Goal: Entertainment & Leisure: Consume media (video, audio)

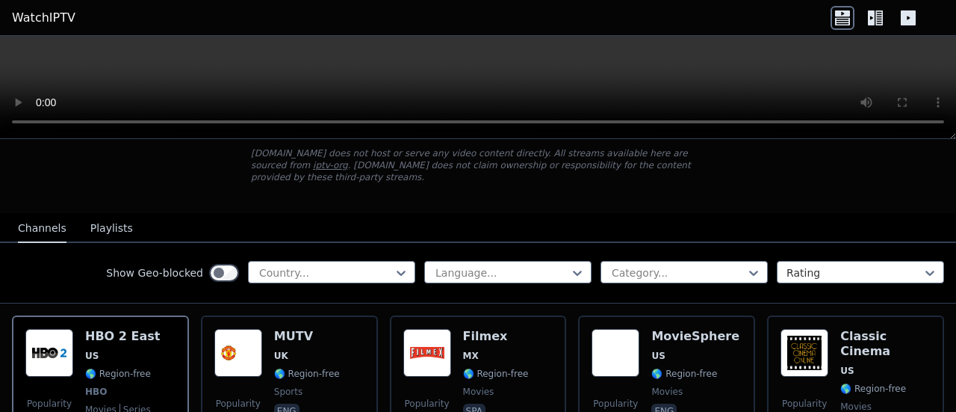
scroll to position [120, 0]
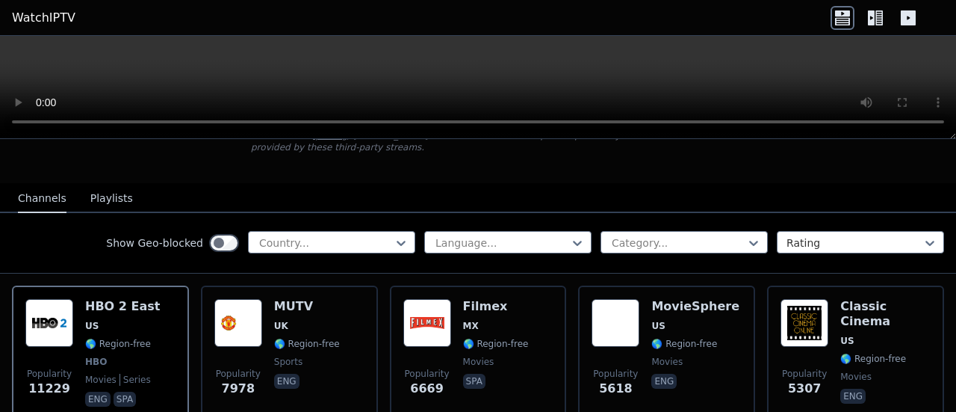
click at [394, 235] on icon at bounding box center [401, 242] width 15 height 15
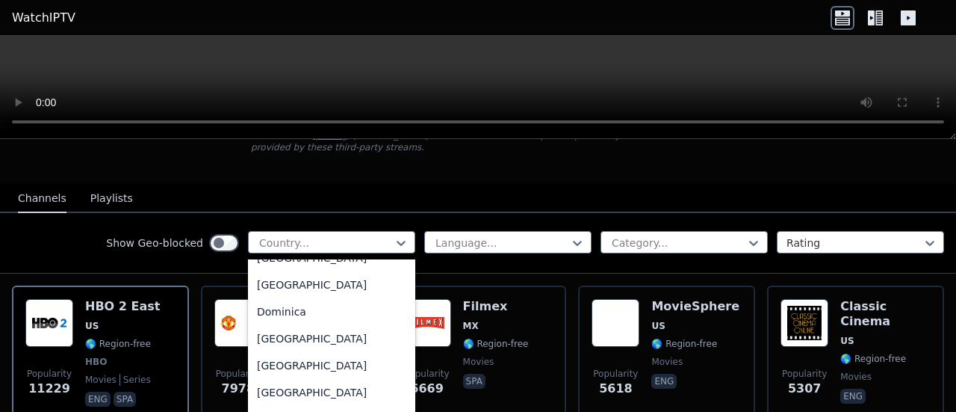
scroll to position [1390, 0]
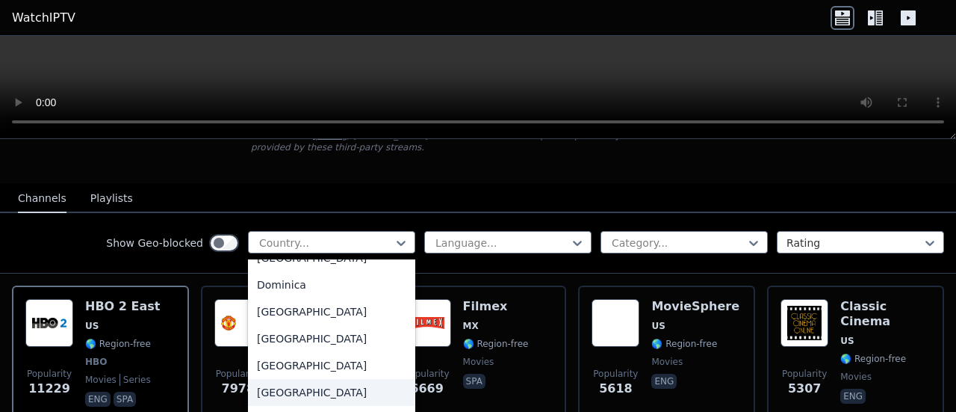
click at [270, 398] on div "[GEOGRAPHIC_DATA]" at bounding box center [331, 392] width 167 height 27
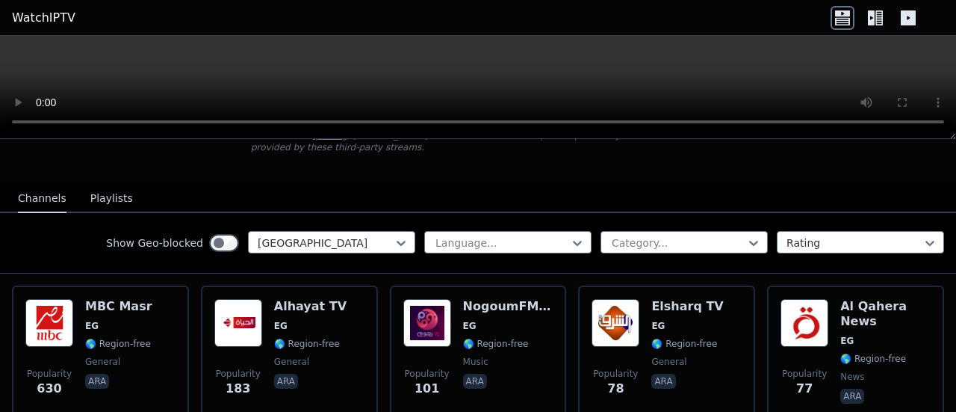
click at [63, 226] on div "Show Geo-blocked Egypt Language... Category... Rating" at bounding box center [478, 243] width 956 height 61
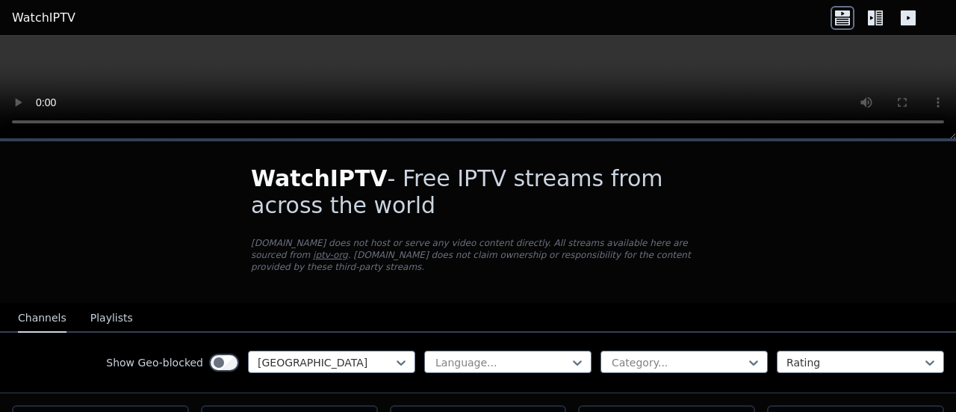
click at [120, 306] on button "Playlists" at bounding box center [111, 318] width 43 height 28
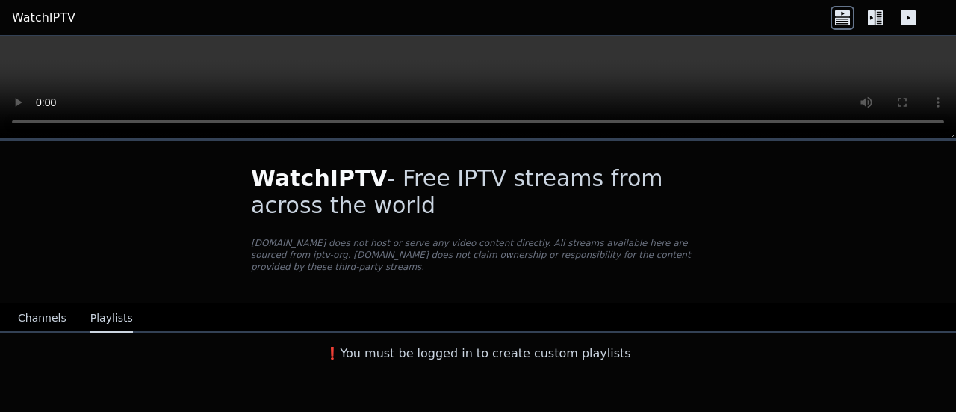
click at [433, 346] on h3 "❗️You must be logged in to create custom playlists" at bounding box center [478, 353] width 502 height 18
click at [46, 17] on link "WatchIPTV" at bounding box center [44, 18] width 64 height 18
click at [43, 304] on button "Channels" at bounding box center [42, 318] width 49 height 28
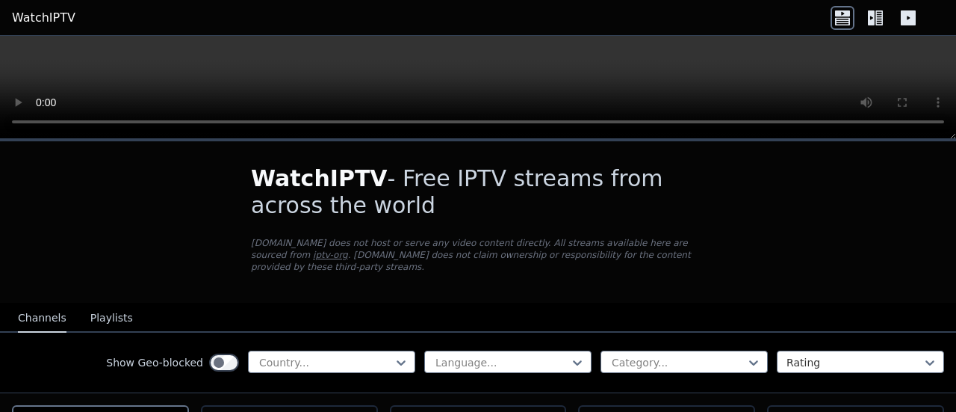
click at [300, 355] on div at bounding box center [326, 362] width 136 height 15
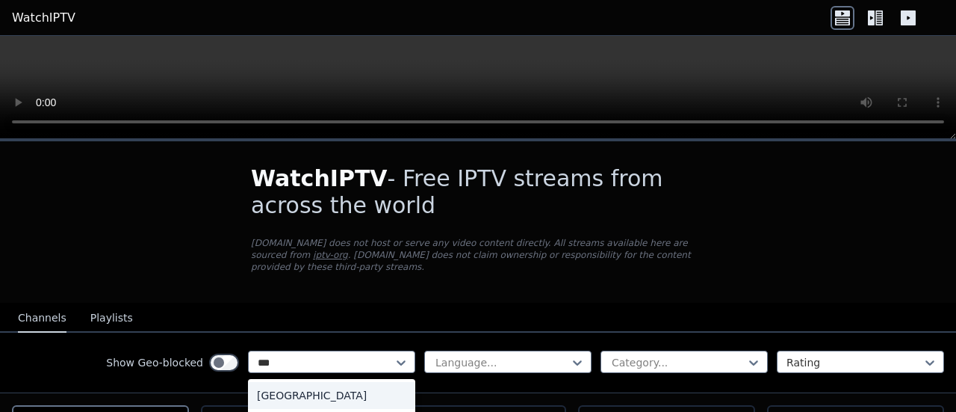
type input "****"
click at [285, 385] on div "[GEOGRAPHIC_DATA]" at bounding box center [331, 395] width 167 height 27
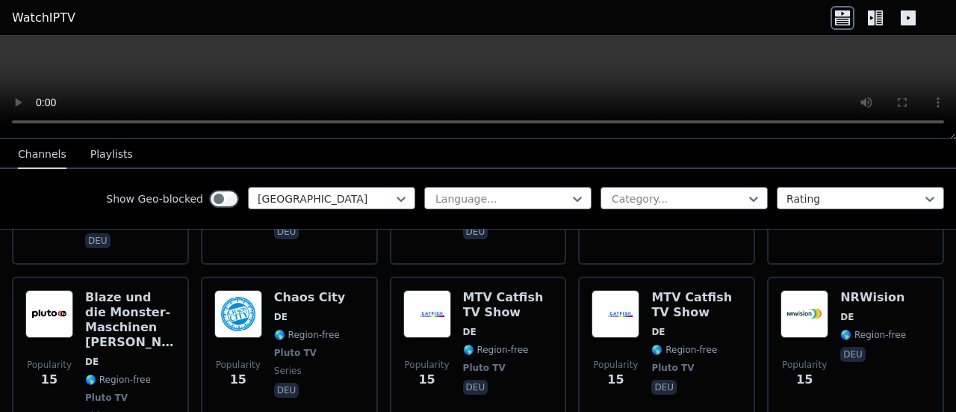
scroll to position [6575, 0]
